Goal: Information Seeking & Learning: Learn about a topic

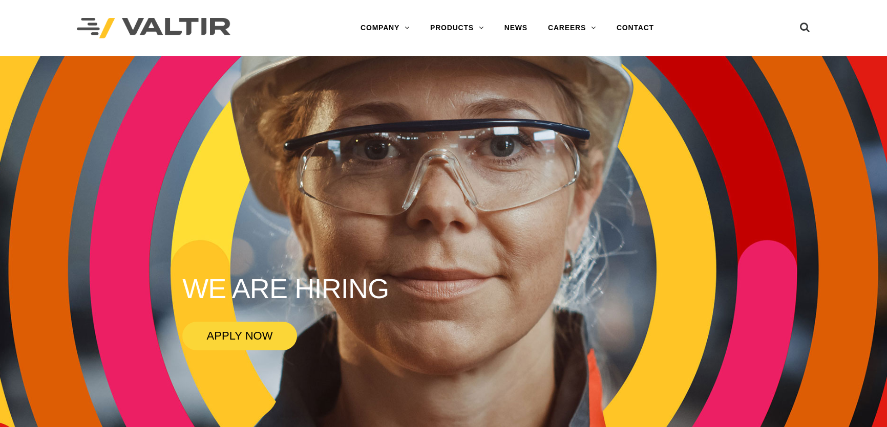
click at [469, 103] on link "DELINEATORS" at bounding box center [484, 110] width 128 height 20
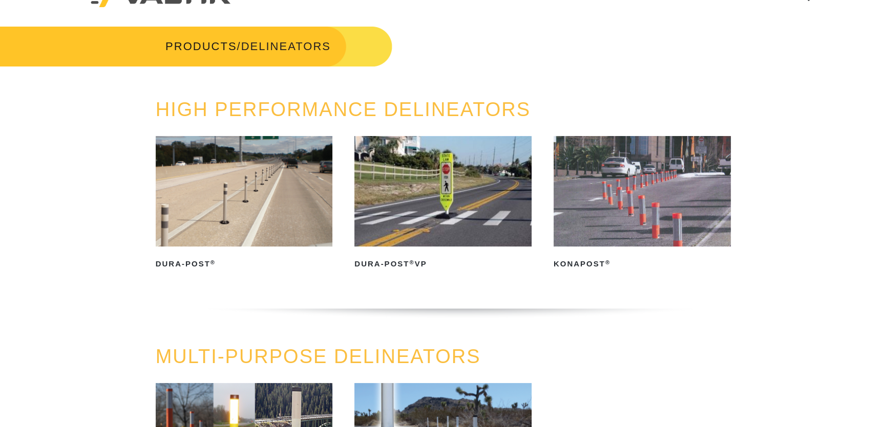
scroll to position [46, 0]
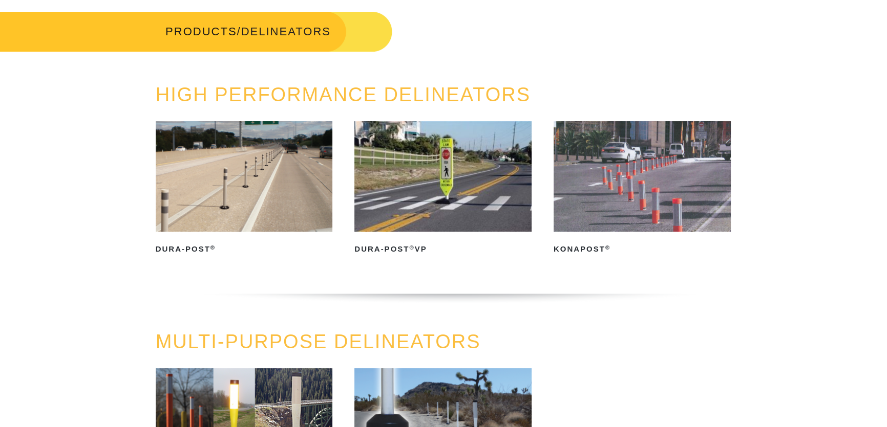
click at [264, 178] on img at bounding box center [244, 176] width 177 height 111
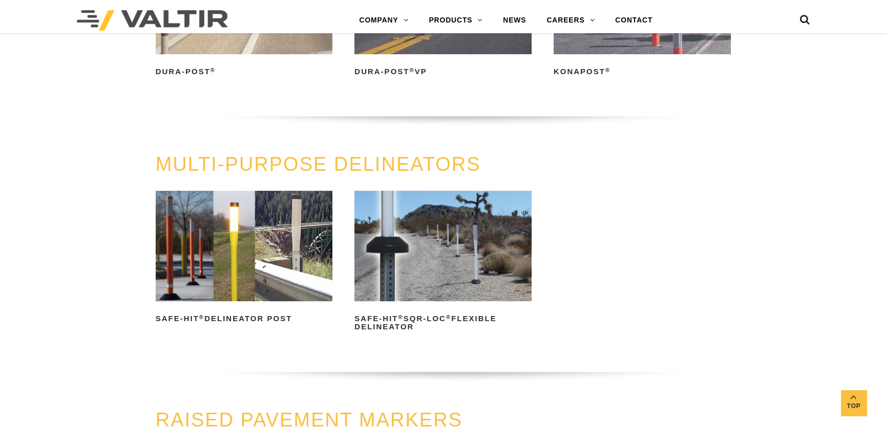
scroll to position [279, 0]
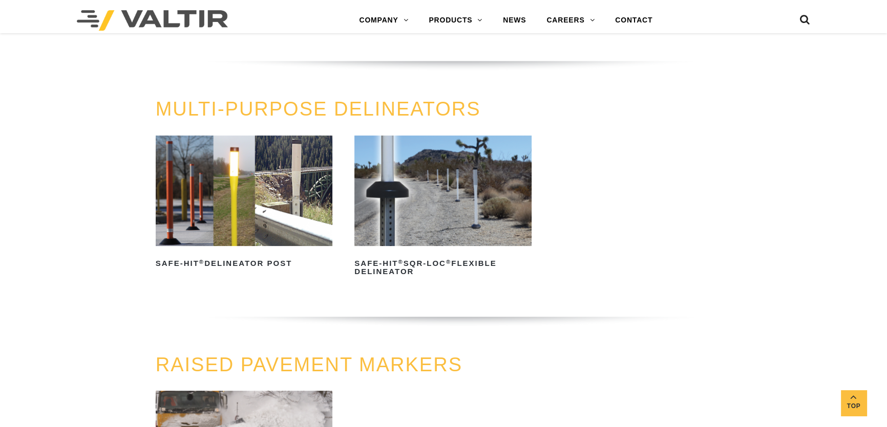
click at [282, 234] on img at bounding box center [244, 191] width 177 height 111
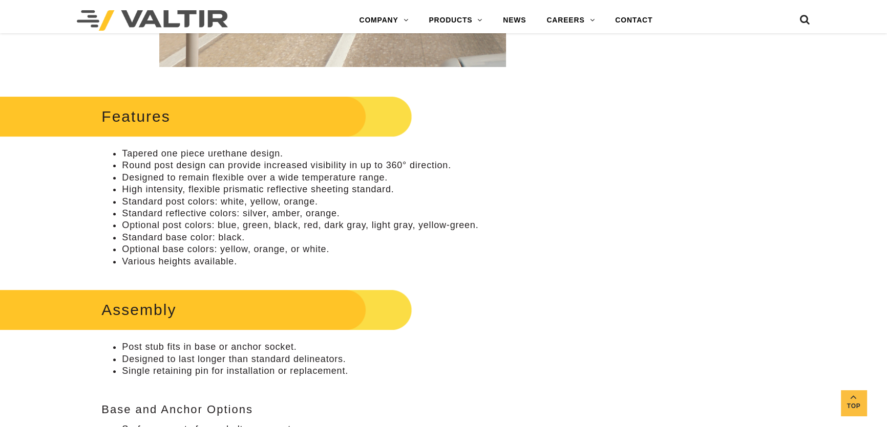
scroll to position [419, 0]
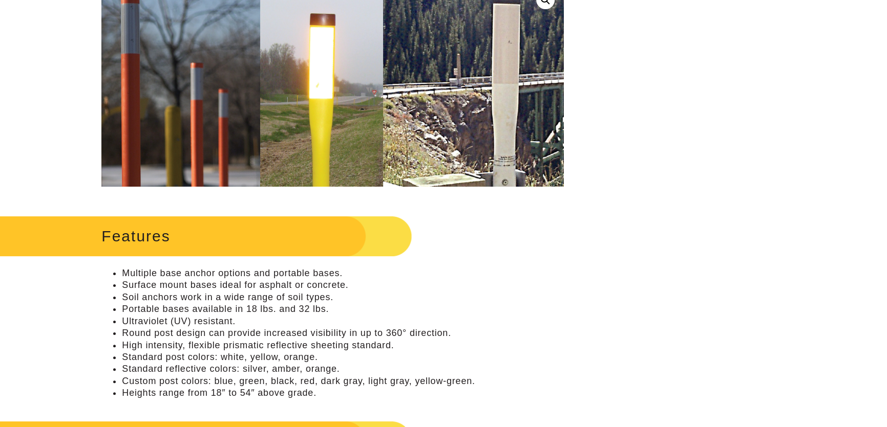
scroll to position [279, 0]
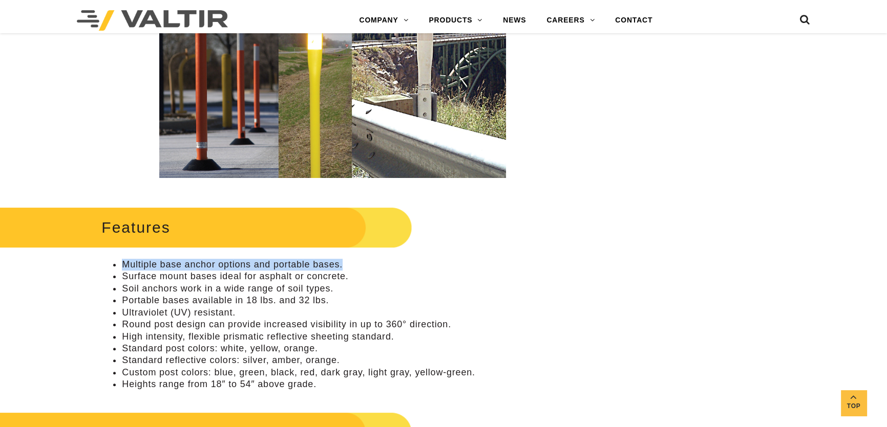
drag, startPoint x: 341, startPoint y: 266, endPoint x: 122, endPoint y: 256, distance: 219.3
click at [122, 256] on div "Features Multiple base anchor options and portable bases. Surface mount bases i…" at bounding box center [332, 297] width 462 height 187
copy li "Multiple base anchor options and portable bases."
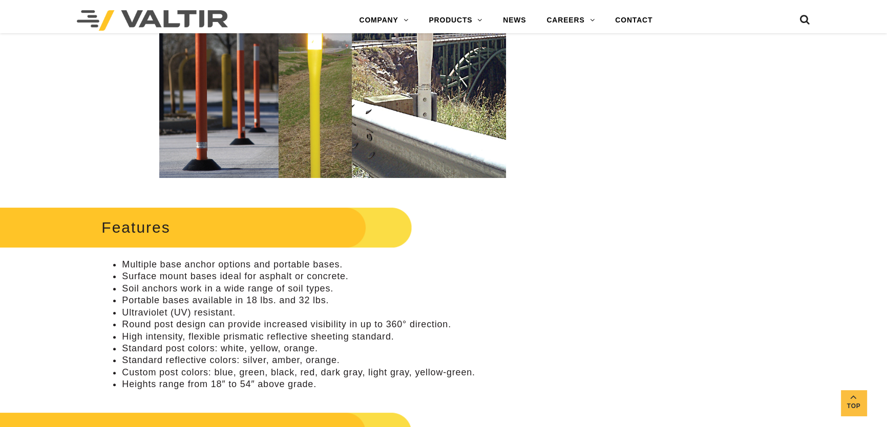
click at [93, 250] on h2 "Features" at bounding box center [190, 228] width 443 height 48
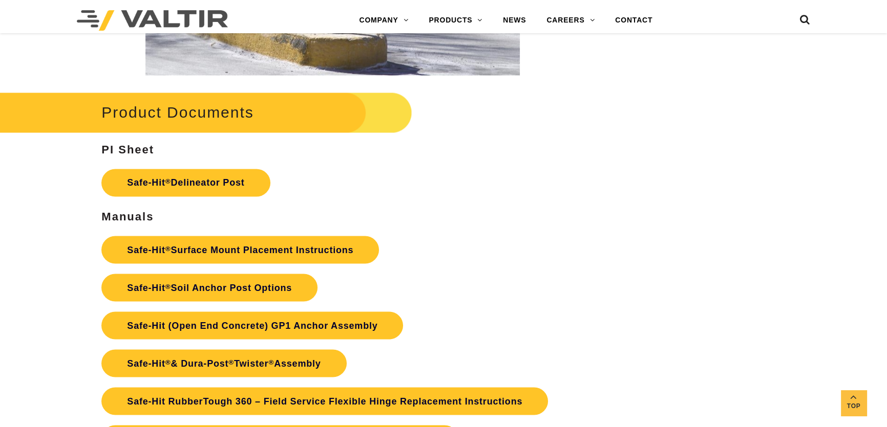
scroll to position [2234, 0]
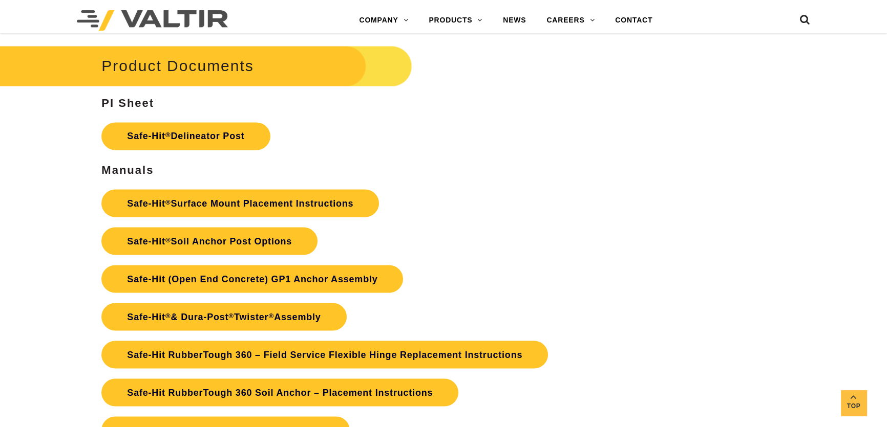
click at [240, 147] on link "Safe-Hit ® Delineator Post" at bounding box center [185, 136] width 168 height 28
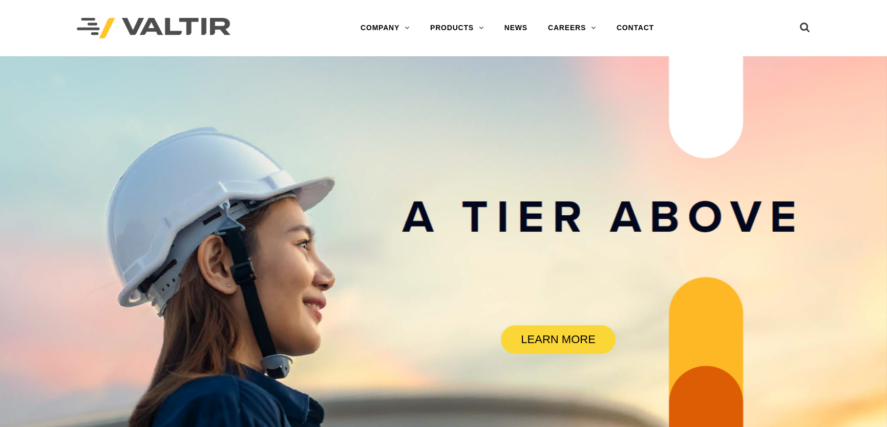
click at [467, 109] on link "DELINEATORS" at bounding box center [484, 110] width 128 height 20
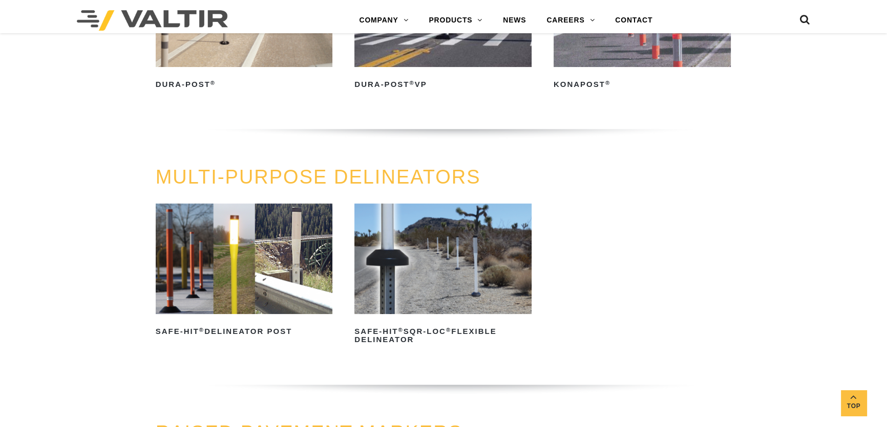
scroll to position [232, 0]
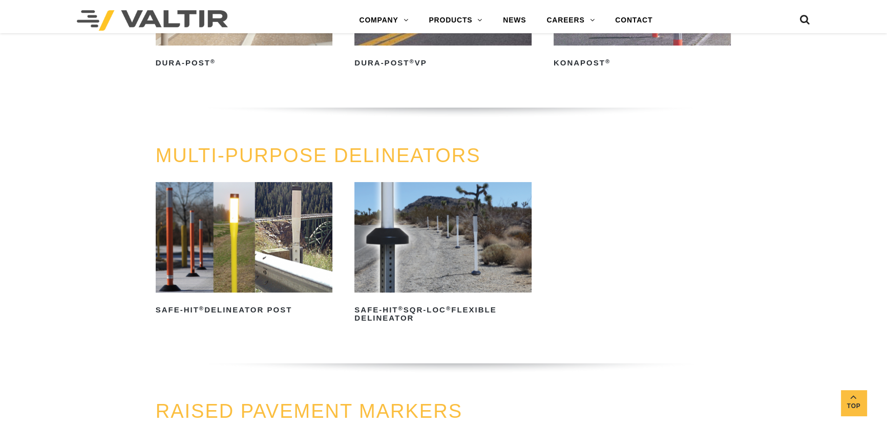
click at [285, 230] on img at bounding box center [244, 237] width 177 height 111
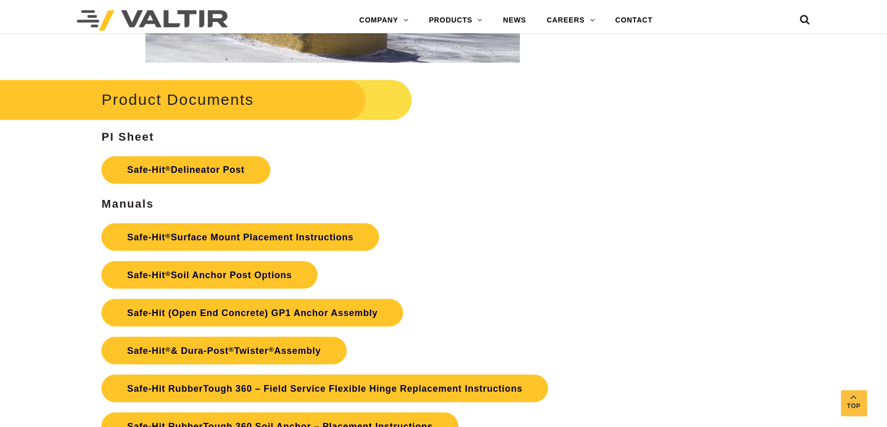
scroll to position [2327, 0]
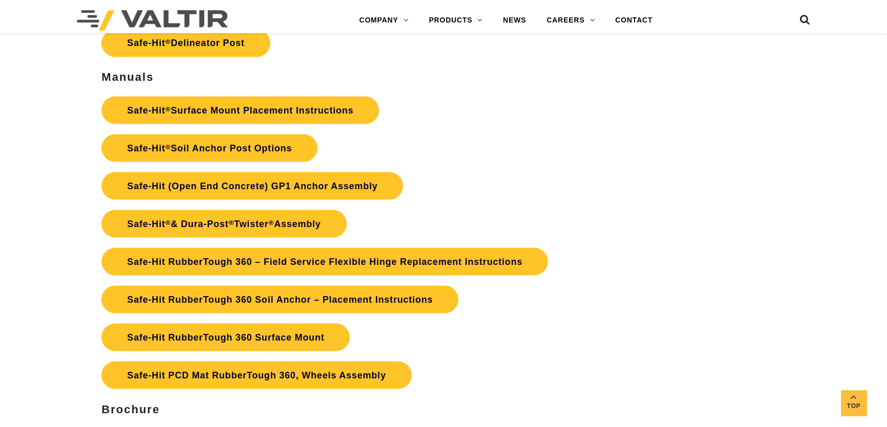
click at [259, 379] on link "Safe-Hit PCD Mat RubberTough 360, Wheels Assembly" at bounding box center [256, 375] width 310 height 28
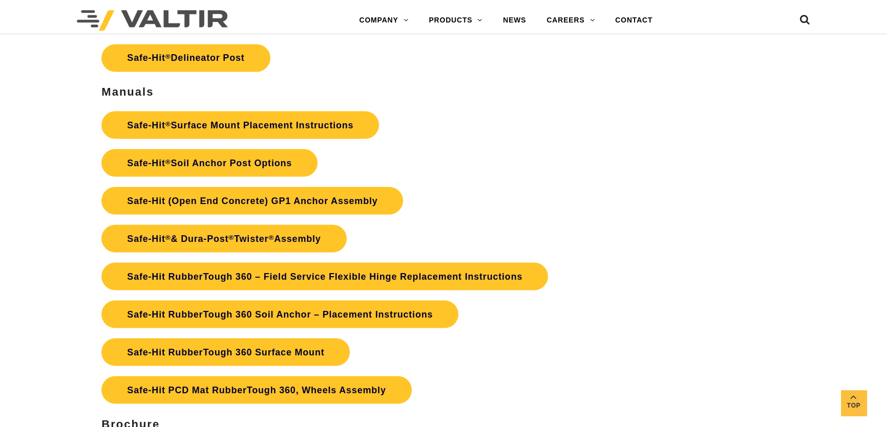
scroll to position [2327, 0]
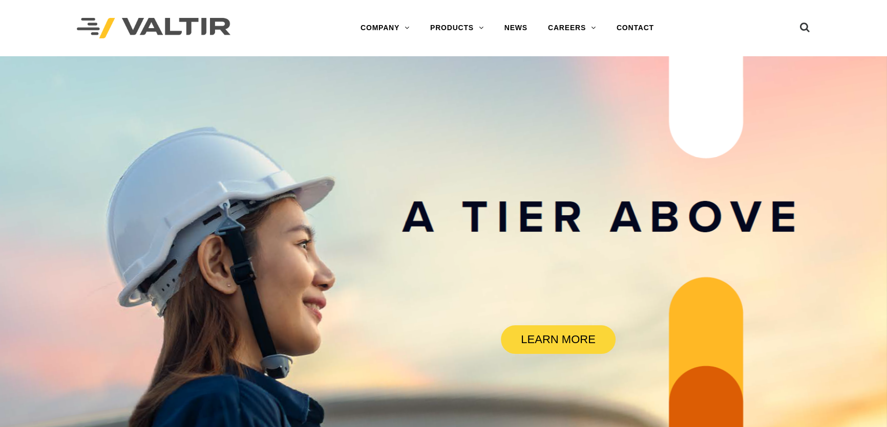
click at [463, 100] on link "DELINEATORS" at bounding box center [484, 110] width 128 height 20
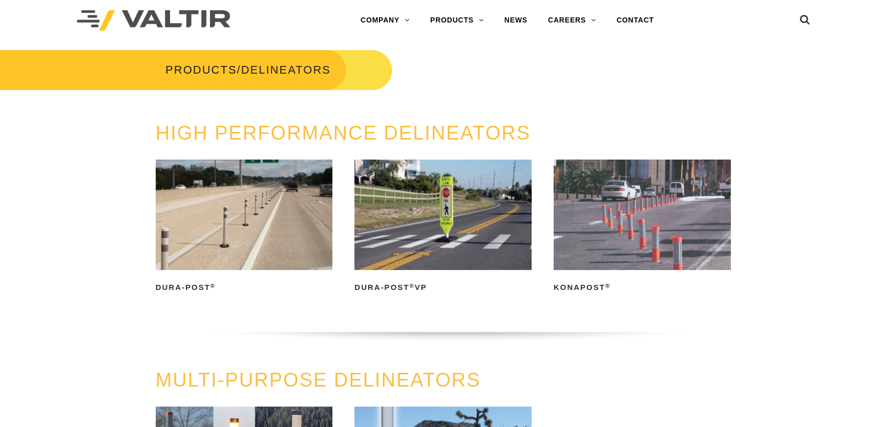
scroll to position [139, 0]
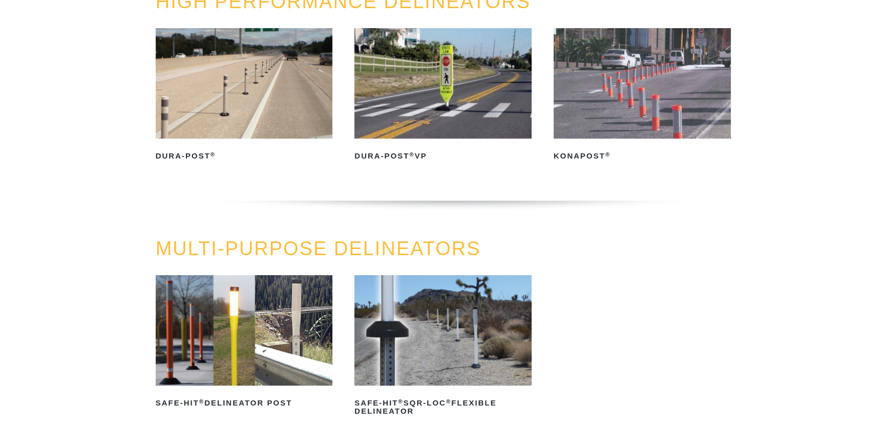
click at [743, 191] on div "HIGH PERFORMANCE DELINEATORS Dura-Post ® Read more Dura-Post ® VP Read more Kon…" at bounding box center [443, 114] width 887 height 247
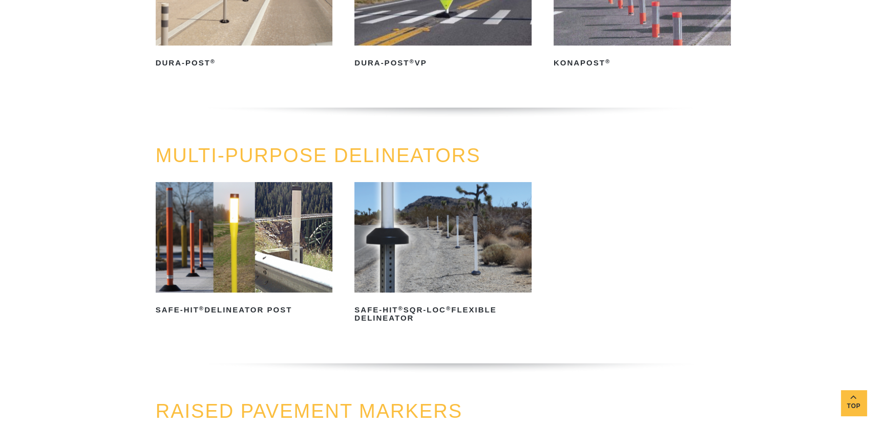
scroll to position [0, 0]
